Goal: Information Seeking & Learning: Find specific fact

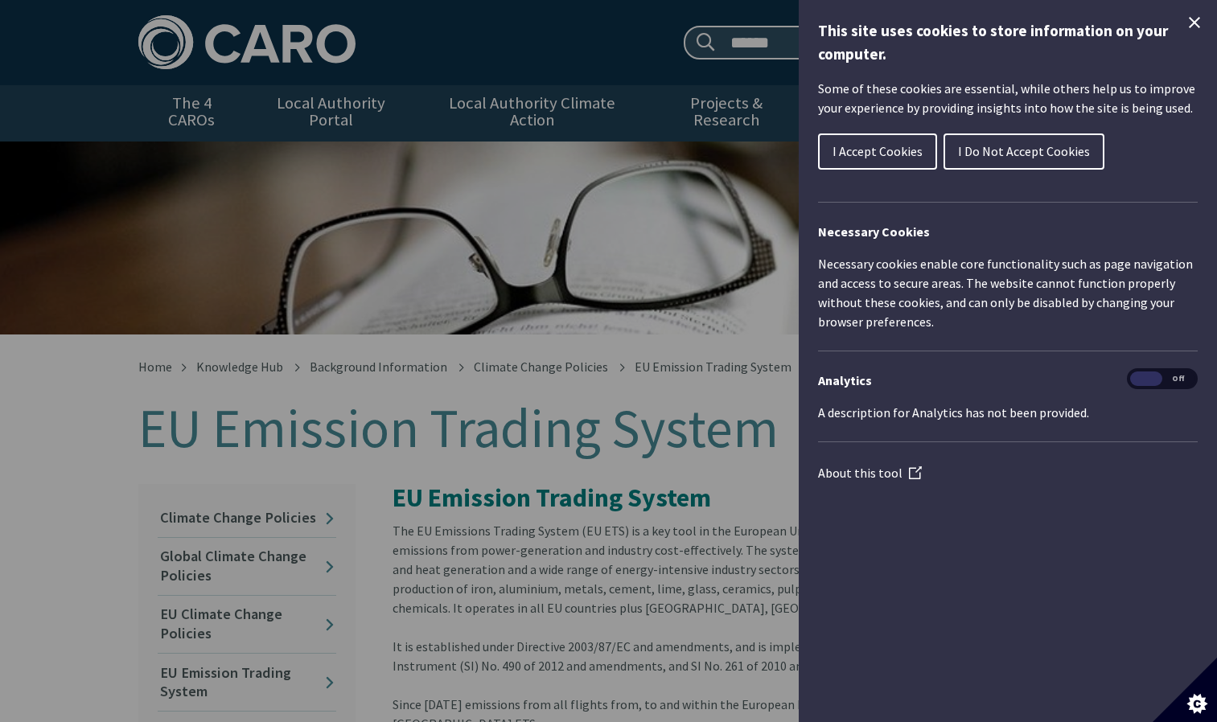
click at [905, 154] on span "I Accept Cookies" at bounding box center [877, 151] width 90 height 16
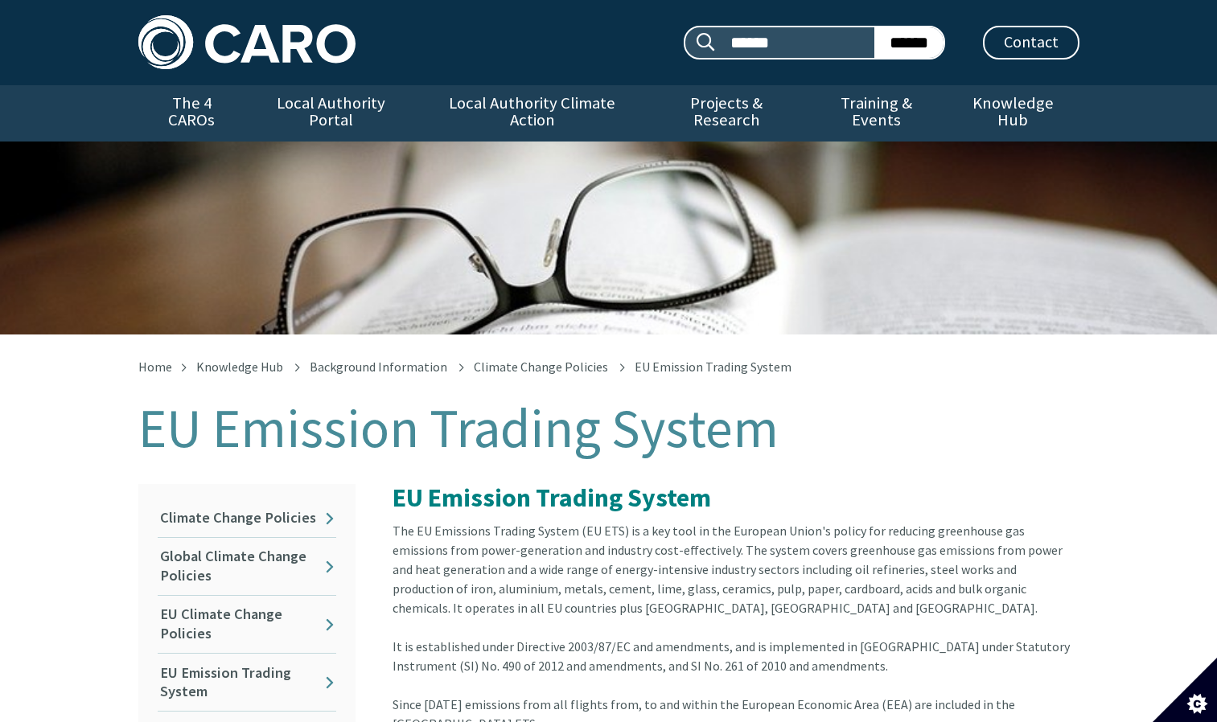
click at [1137, 142] on div "EU Emission Trading System" at bounding box center [608, 238] width 1217 height 193
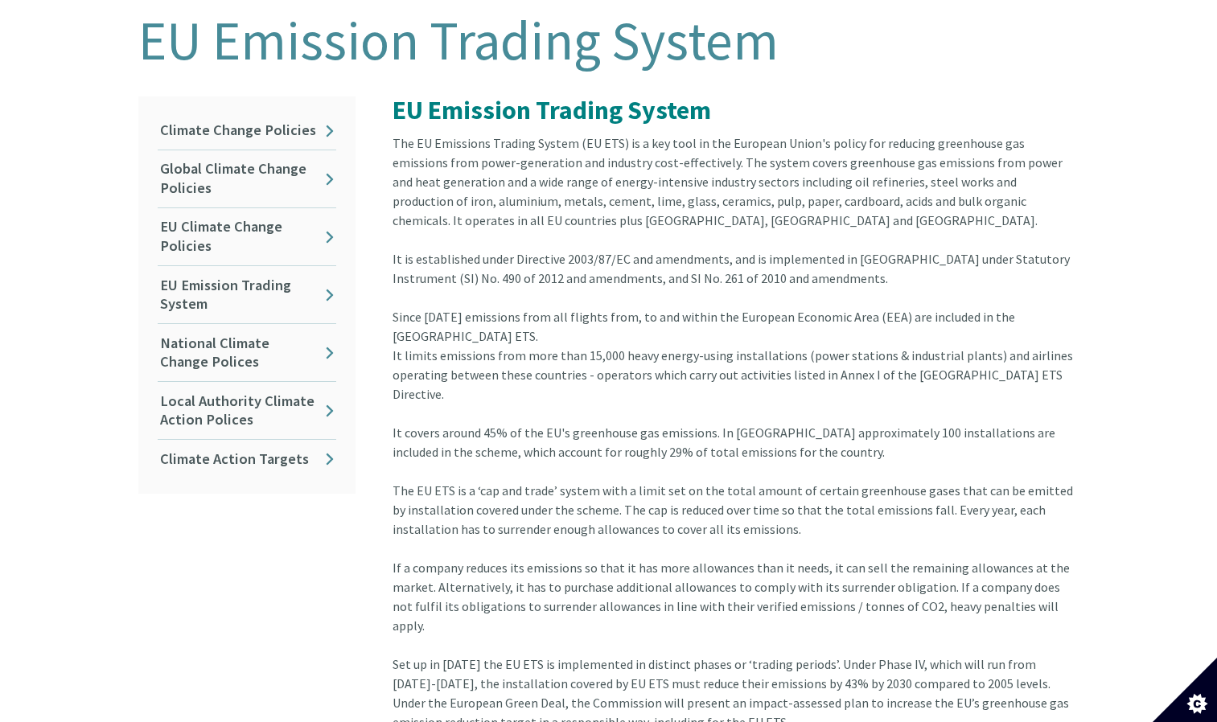
scroll to position [402, 0]
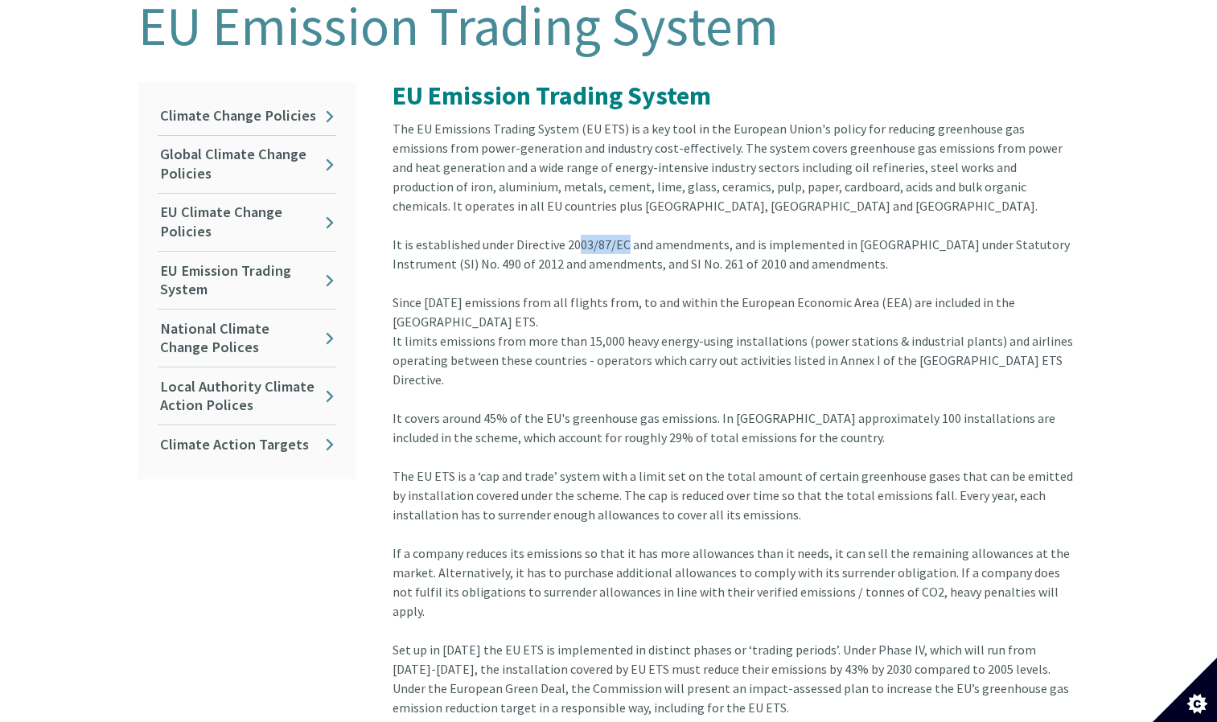
drag, startPoint x: 623, startPoint y: 228, endPoint x: 572, endPoint y: 236, distance: 51.3
click at [572, 236] on div "It is established under Directive 2003/87/EC and amendments, and is implemented…" at bounding box center [736, 351] width 687 height 232
click at [774, 267] on div "It is established under Directive 2003/87/EC and amendments, and is implemented…" at bounding box center [736, 351] width 687 height 232
drag, startPoint x: 620, startPoint y: 228, endPoint x: 563, endPoint y: 228, distance: 57.1
click at [563, 235] on div "It is established under Directive 2003/87/EC and amendments, and is implemented…" at bounding box center [736, 351] width 687 height 232
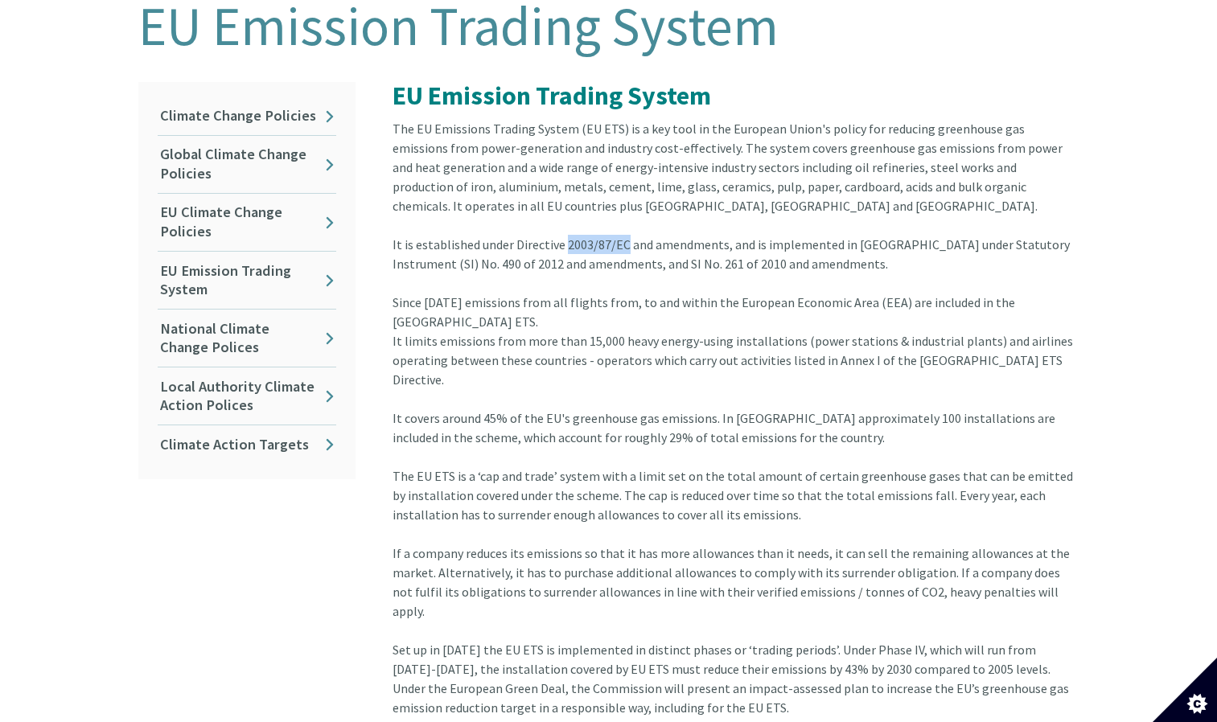
copy div "2003/87/EC"
click at [722, 195] on div "The EU Emissions Trading System (EU ETS) is a key tool in the European Union's …" at bounding box center [736, 177] width 687 height 116
click at [1215, 253] on div "Home Knowledge Hub Background Information Climate Change Policies EU Emission T…" at bounding box center [608, 655] width 1217 height 1447
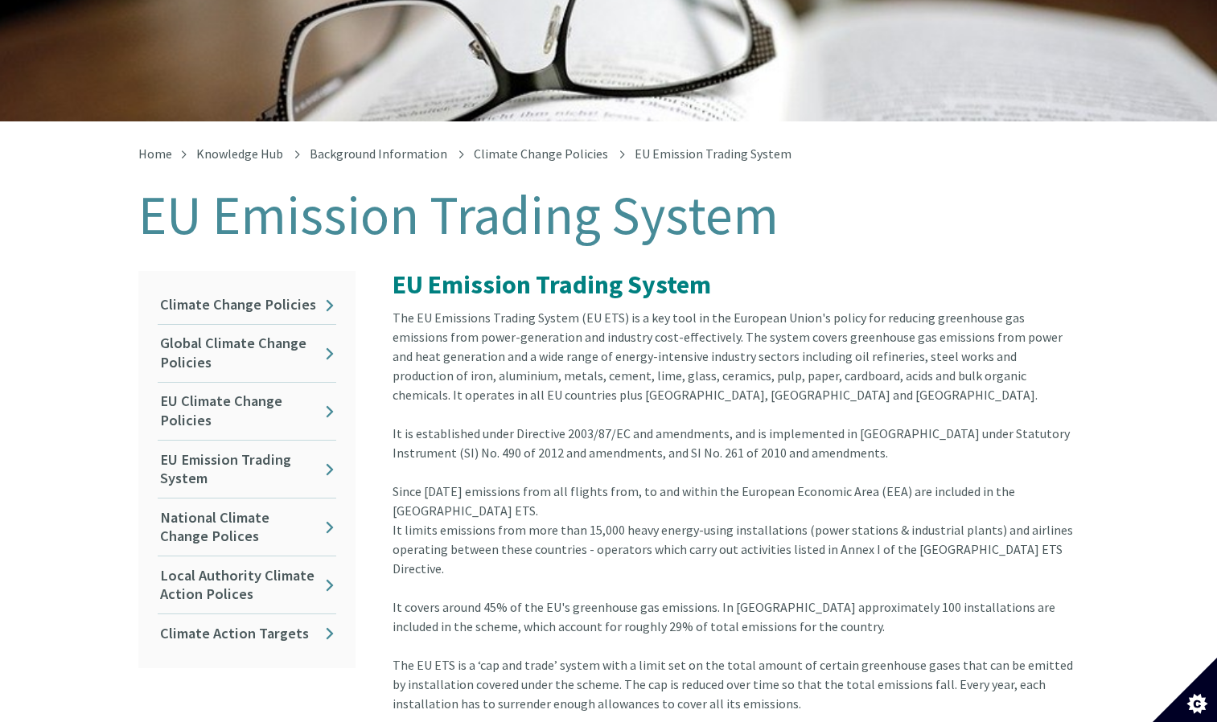
scroll to position [0, 0]
